Goal: Information Seeking & Learning: Learn about a topic

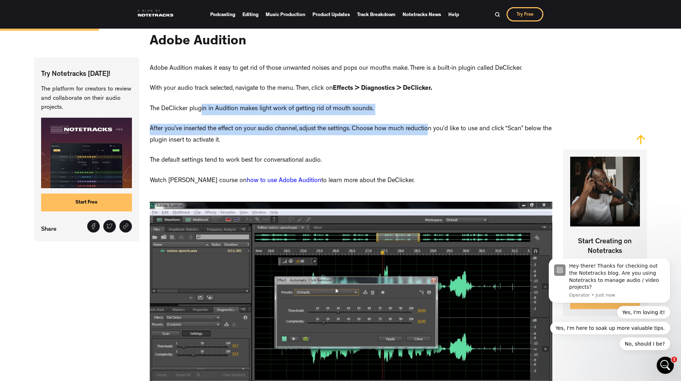
drag, startPoint x: 200, startPoint y: 109, endPoint x: 424, endPoint y: 120, distance: 224.1
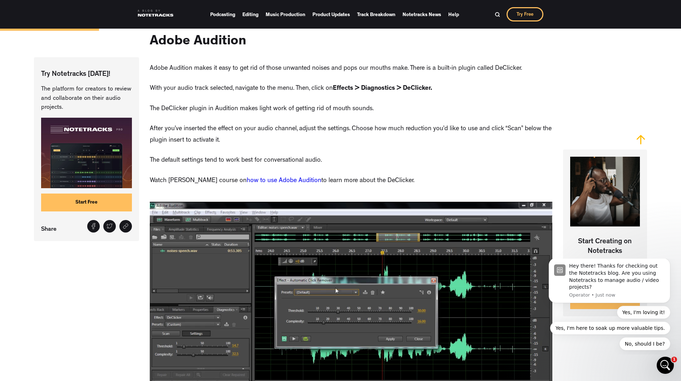
click at [399, 141] on p "After you’ve inserted the effect on your audio channel, adjust the settings. Ch…" at bounding box center [351, 135] width 403 height 23
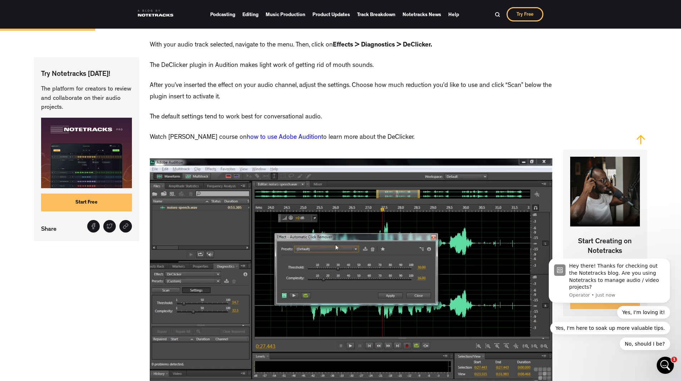
scroll to position [501, 0]
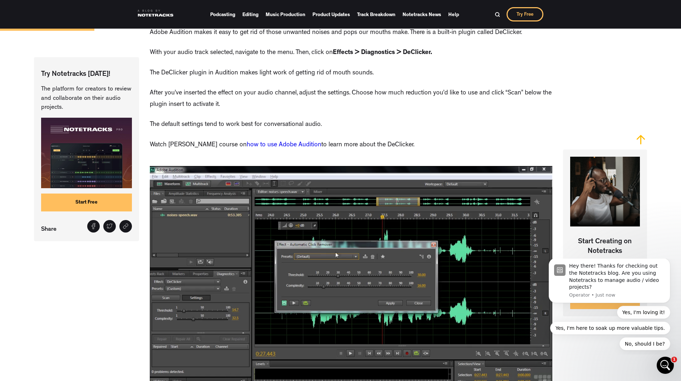
click at [267, 144] on link "how to use Adobe Audition" at bounding box center [284, 145] width 75 height 6
drag, startPoint x: 432, startPoint y: 154, endPoint x: 441, endPoint y: 156, distance: 9.8
